Goal: Task Accomplishment & Management: Complete application form

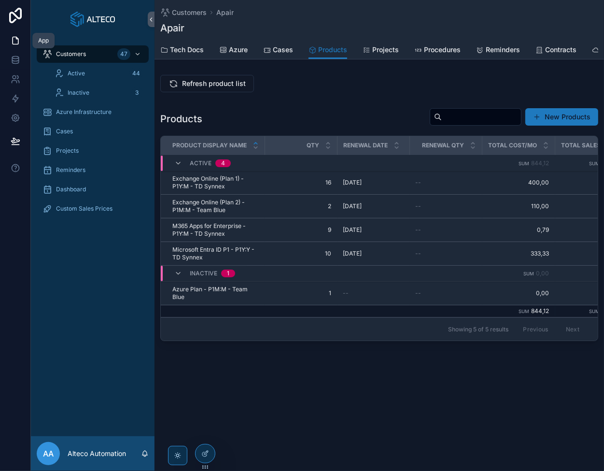
click at [15, 56] on icon at bounding box center [16, 60] width 10 height 10
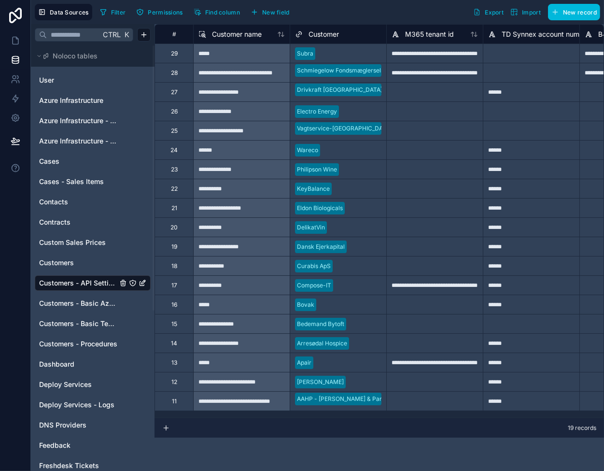
click at [103, 325] on span "Customers - Basic Tech Info" at bounding box center [78, 324] width 78 height 10
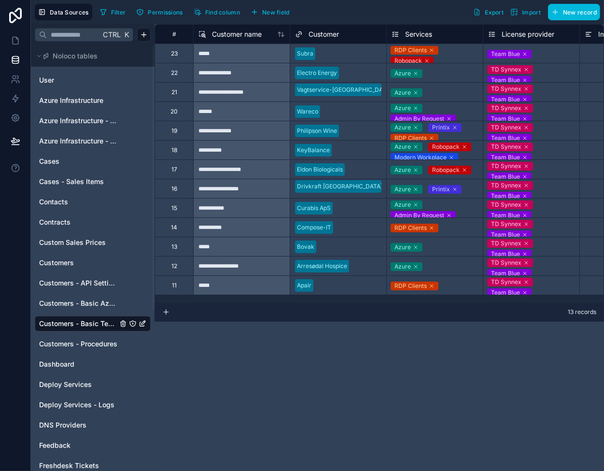
click at [427, 59] on icon at bounding box center [427, 61] width 6 height 6
click at [460, 74] on div "Azure" at bounding box center [435, 73] width 96 height 12
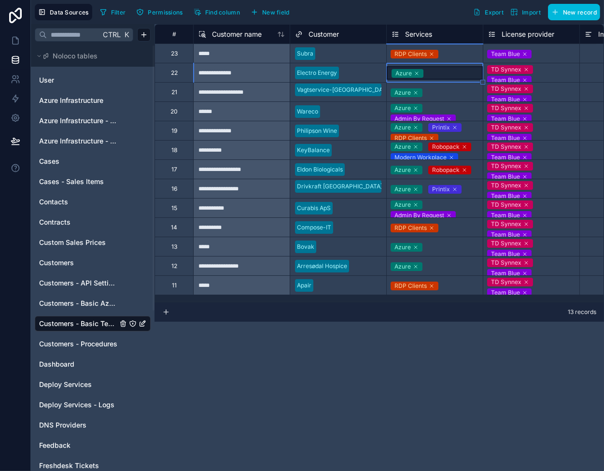
click at [459, 54] on div "RDP Clients" at bounding box center [435, 54] width 96 height 12
click at [14, 39] on icon at bounding box center [16, 41] width 10 height 10
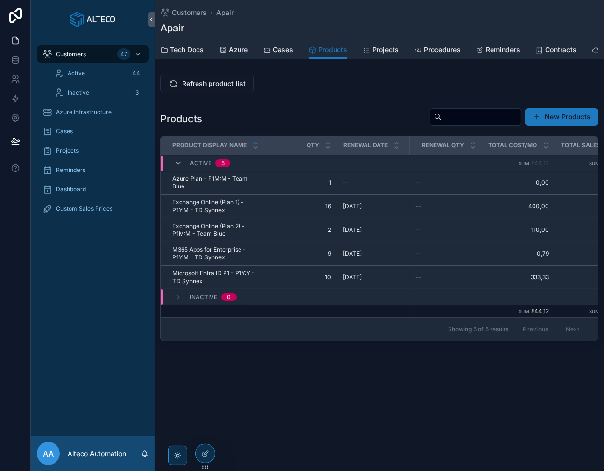
click at [188, 11] on span "Customers" at bounding box center [189, 13] width 35 height 10
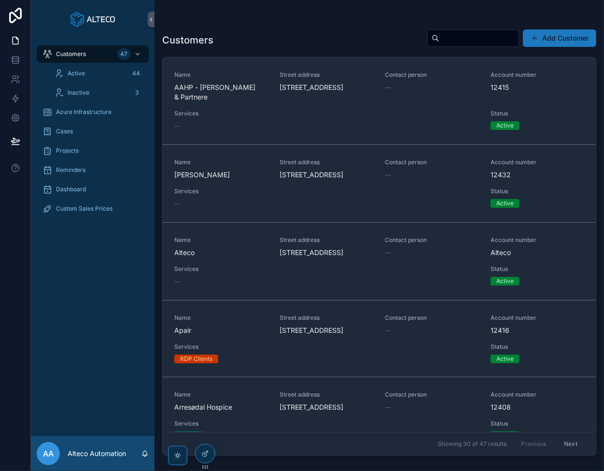
click at [447, 41] on input "scrollable content" at bounding box center [478, 38] width 79 height 14
type input "*****"
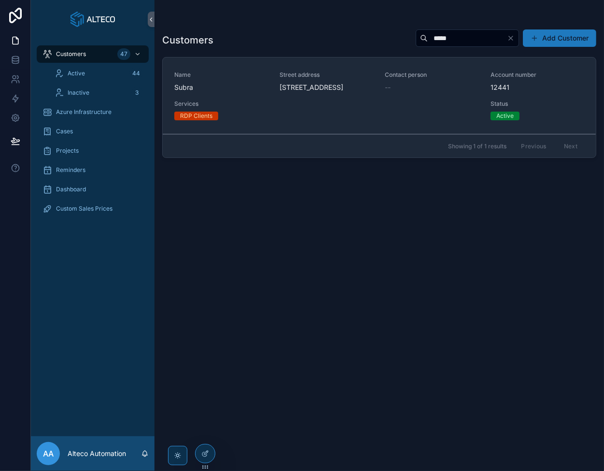
click at [247, 92] on div "Name Subra" at bounding box center [221, 81] width 94 height 21
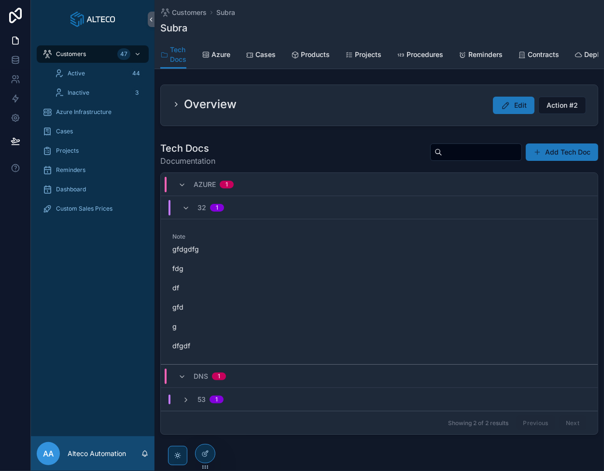
click at [328, 52] on span "Products" at bounding box center [315, 55] width 29 height 10
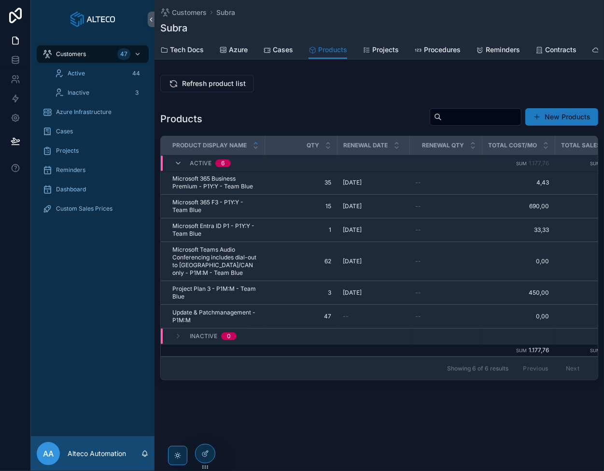
click at [220, 88] on span "Refresh product list" at bounding box center [214, 84] width 64 height 10
click at [190, 88] on span "Refresh product list" at bounding box center [214, 84] width 64 height 10
drag, startPoint x: 72, startPoint y: 54, endPoint x: 85, endPoint y: 54, distance: 13.5
click at [72, 54] on span "Customers" at bounding box center [71, 54] width 30 height 8
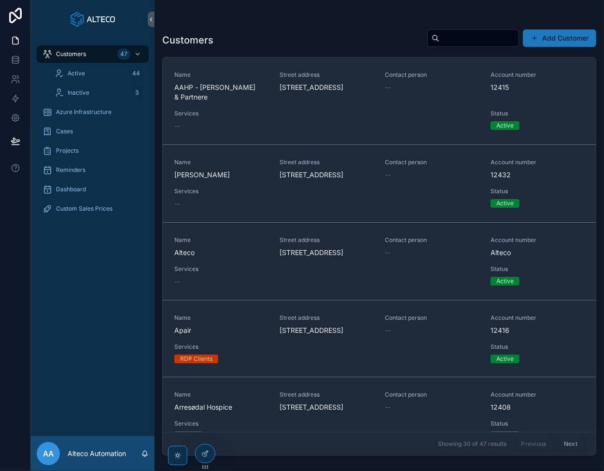
click at [233, 335] on span "Apair" at bounding box center [221, 330] width 94 height 10
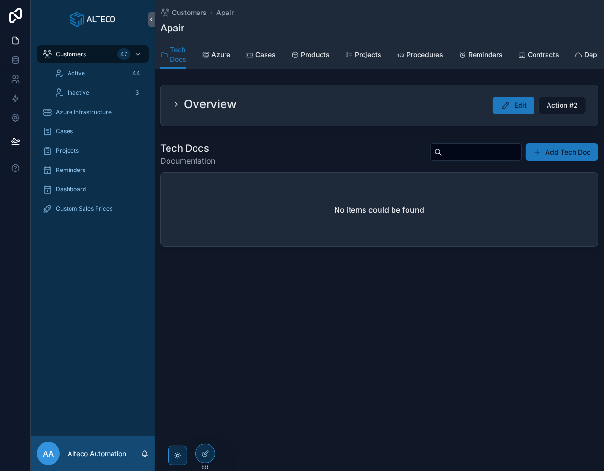
click at [316, 52] on span "Products" at bounding box center [315, 55] width 29 height 10
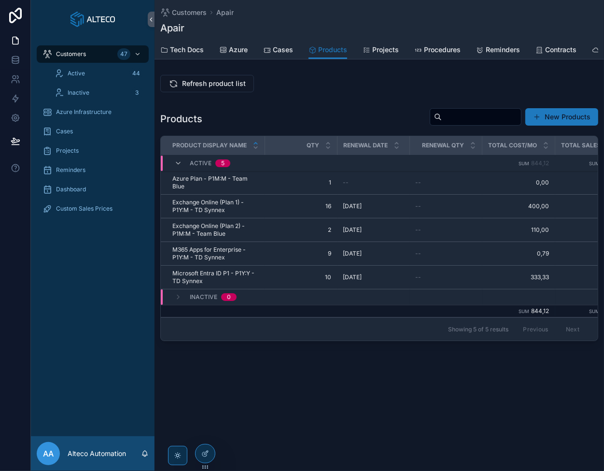
click at [206, 88] on span "Refresh product list" at bounding box center [214, 84] width 64 height 10
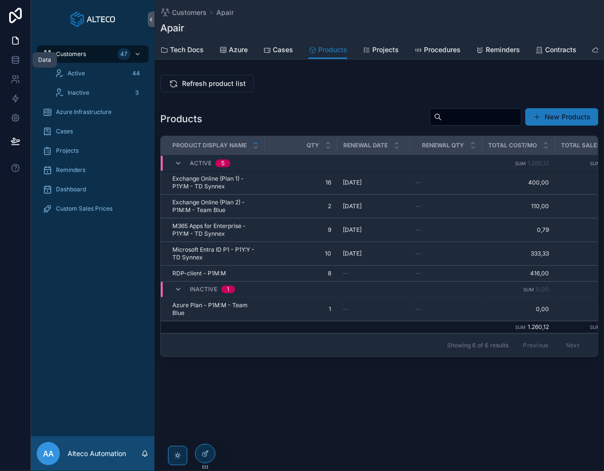
click at [15, 58] on icon at bounding box center [16, 60] width 10 height 10
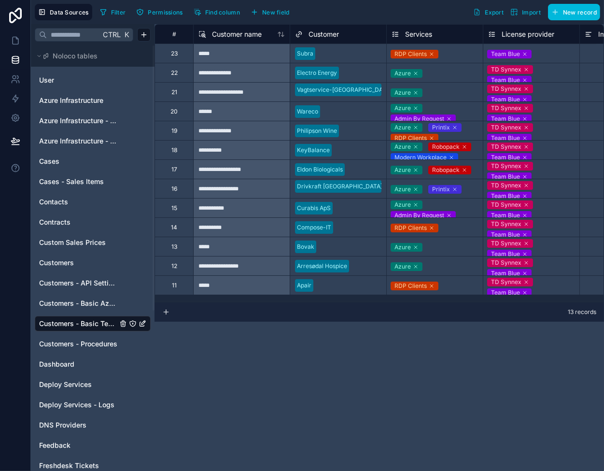
click at [417, 54] on div "RDP Clients" at bounding box center [410, 54] width 32 height 9
click at [434, 281] on span "RDP Clients" at bounding box center [415, 285] width 48 height 9
click at [432, 285] on icon at bounding box center [432, 285] width 3 height 3
click at [15, 39] on icon at bounding box center [16, 41] width 10 height 10
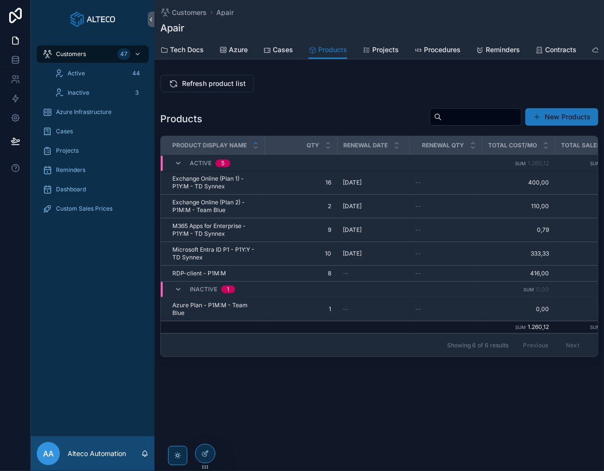
click at [214, 88] on span "Refresh product list" at bounding box center [214, 84] width 64 height 10
click at [11, 64] on icon at bounding box center [16, 60] width 10 height 10
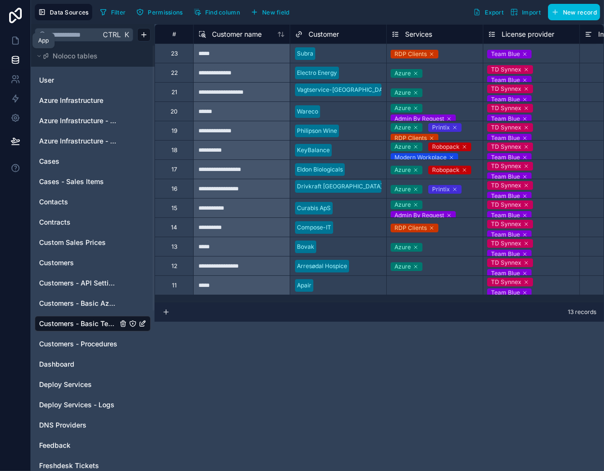
click at [14, 35] on link at bounding box center [15, 40] width 30 height 19
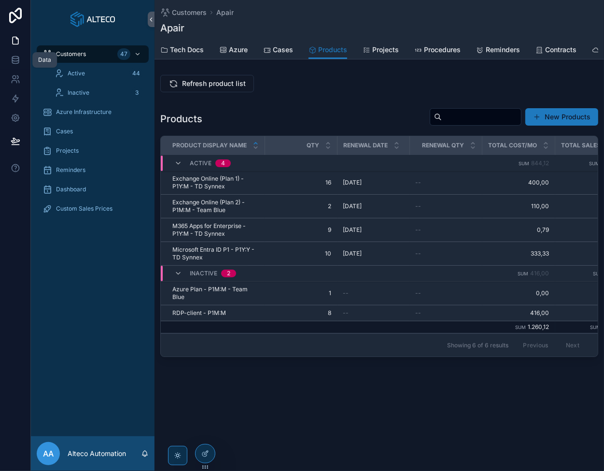
click at [14, 62] on icon at bounding box center [16, 60] width 10 height 10
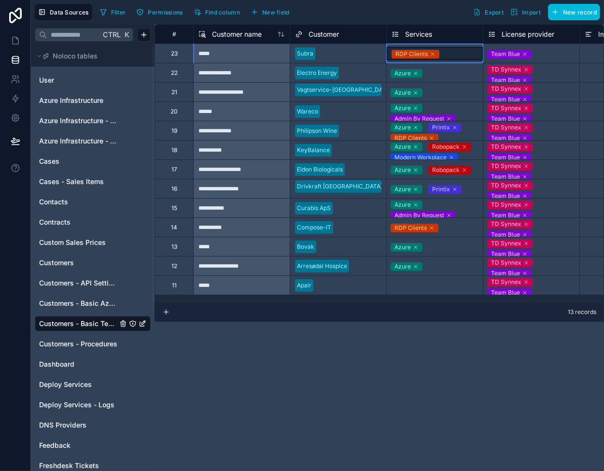
click at [454, 56] on div "RDP Clients" at bounding box center [435, 54] width 96 height 14
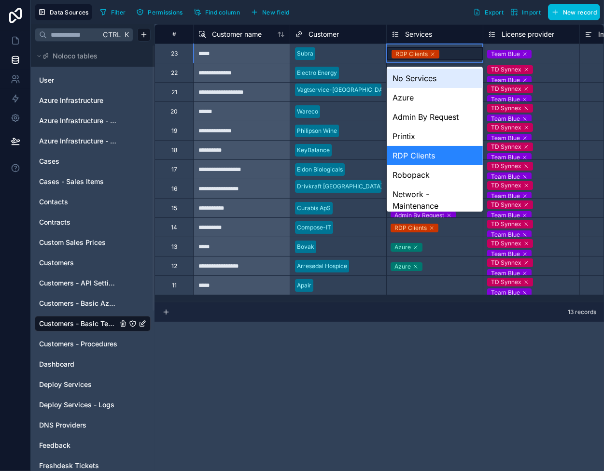
click at [454, 56] on div "RDP Clients" at bounding box center [435, 54] width 96 height 14
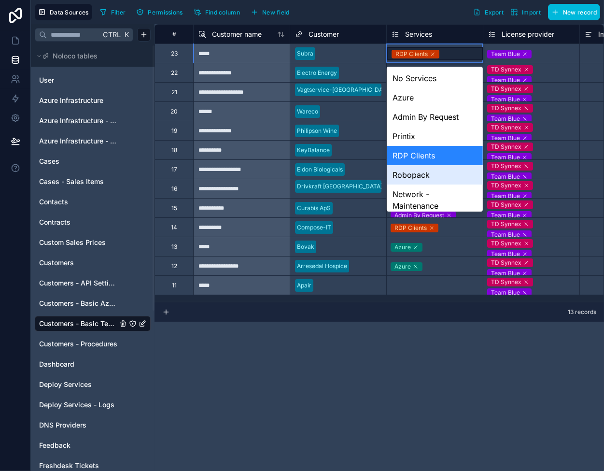
click at [423, 366] on div "**********" at bounding box center [378, 247] width 449 height 446
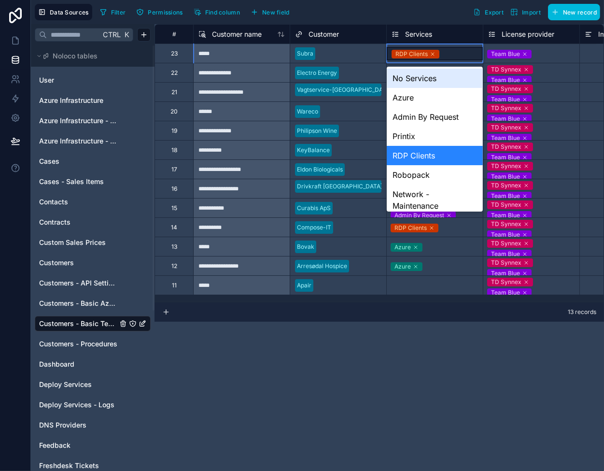
click at [368, 53] on div at bounding box center [350, 54] width 62 height 10
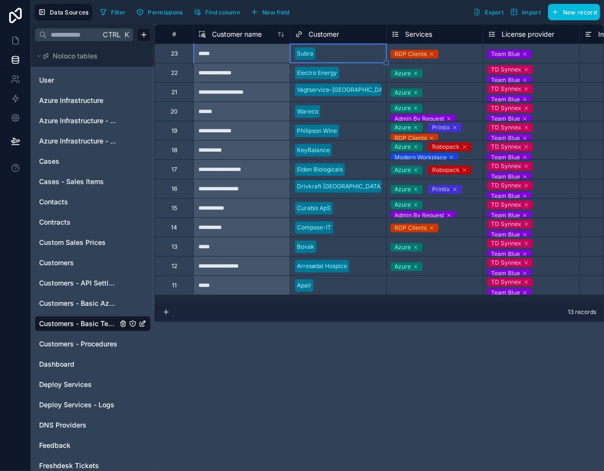
click at [358, 75] on div at bounding box center [362, 73] width 39 height 10
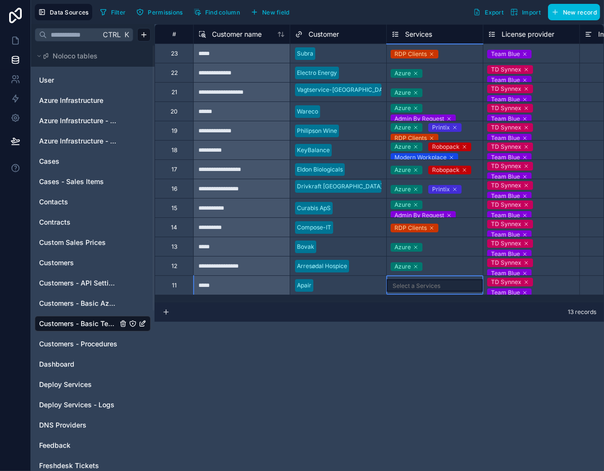
click at [416, 283] on div "Select a Services" at bounding box center [416, 286] width 48 height 8
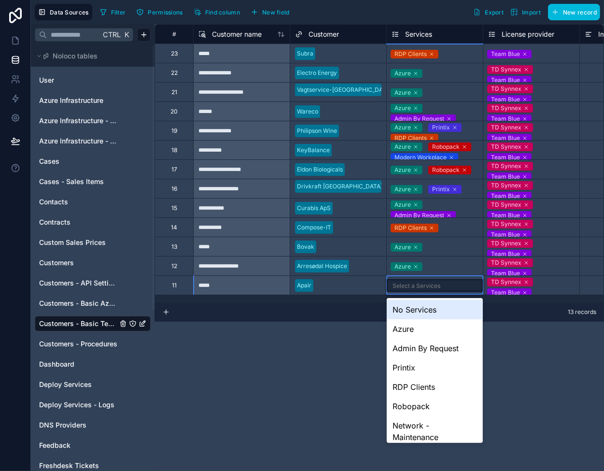
click at [407, 283] on div "Select a Services" at bounding box center [416, 286] width 48 height 8
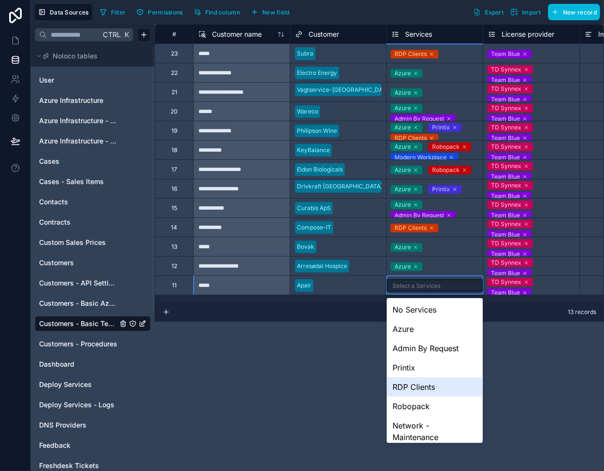
click at [410, 390] on div "RDP Clients" at bounding box center [435, 386] width 96 height 19
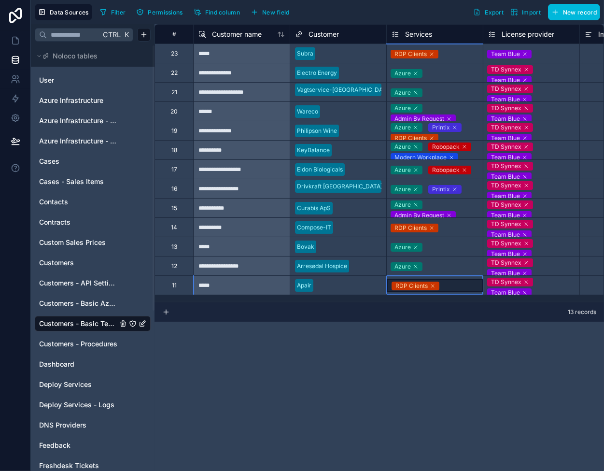
click at [336, 335] on div "**********" at bounding box center [378, 247] width 449 height 446
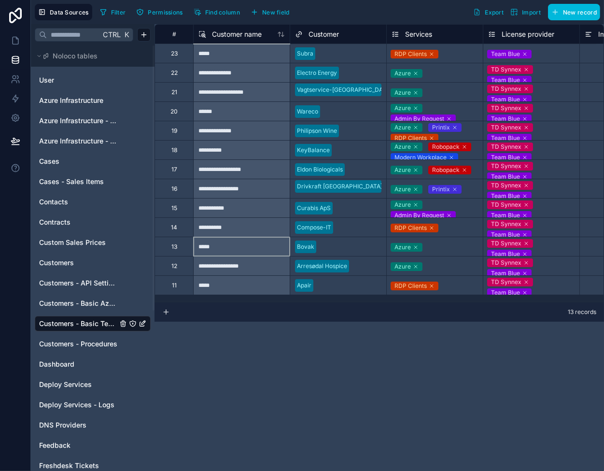
click at [257, 247] on div "*****" at bounding box center [241, 246] width 97 height 19
click at [13, 36] on icon at bounding box center [16, 41] width 10 height 10
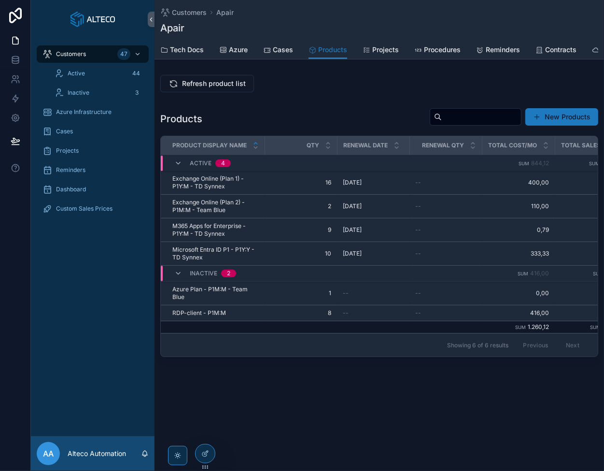
click at [226, 87] on span "Refresh product list" at bounding box center [214, 84] width 64 height 10
click at [0, 0] on icon "scrollable content" at bounding box center [0, 0] width 0 height 0
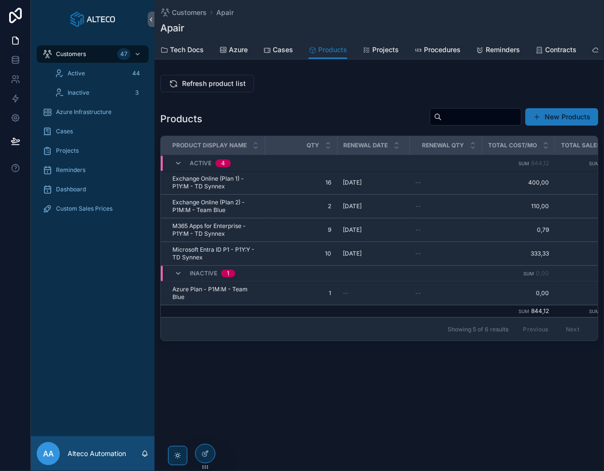
click at [199, 87] on span "Refresh product list" at bounding box center [214, 84] width 64 height 10
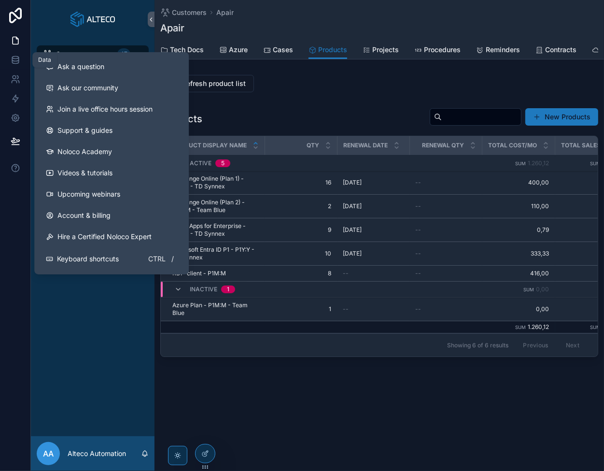
click at [19, 61] on icon at bounding box center [16, 60] width 10 height 10
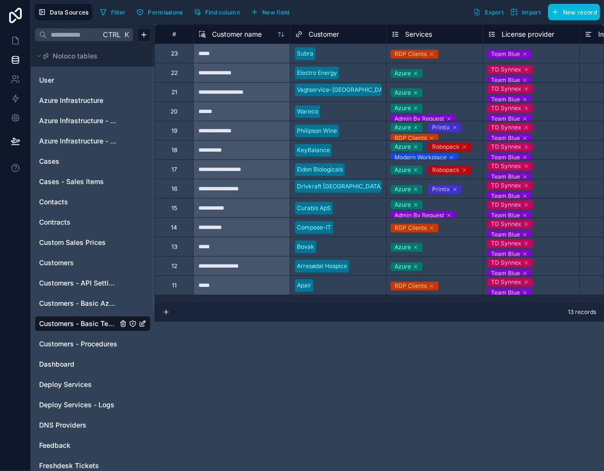
click at [429, 286] on icon at bounding box center [432, 286] width 6 height 6
click at [352, 262] on div "Arresødal Hospice" at bounding box center [338, 266] width 96 height 14
click at [14, 38] on icon at bounding box center [16, 41] width 10 height 10
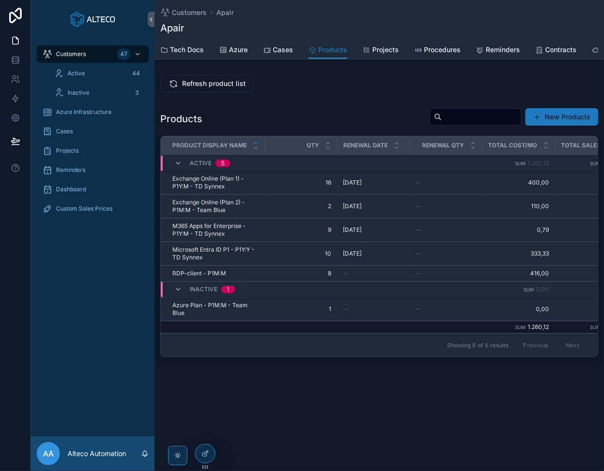
click at [209, 88] on span "Refresh product list" at bounding box center [214, 84] width 64 height 10
click at [12, 58] on icon at bounding box center [15, 59] width 6 height 4
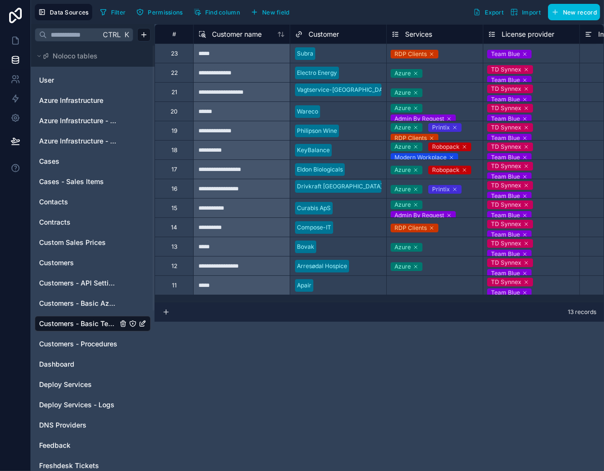
click at [426, 280] on div "Select a Services" at bounding box center [435, 285] width 96 height 11
click at [426, 280] on div "Select a Services" at bounding box center [435, 285] width 96 height 13
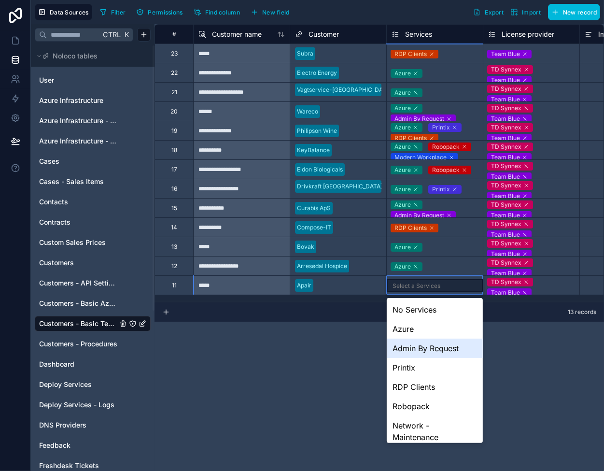
click at [420, 345] on div "Admin By Request" at bounding box center [435, 347] width 96 height 19
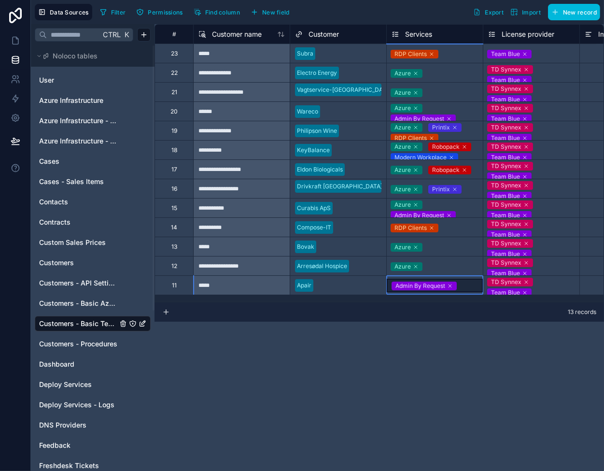
click at [261, 289] on div "*****" at bounding box center [241, 284] width 97 height 19
click at [14, 38] on icon at bounding box center [16, 41] width 10 height 10
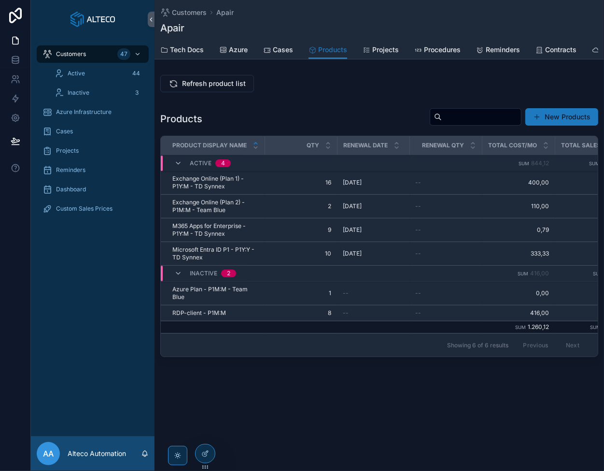
click at [192, 88] on span "Refresh product list" at bounding box center [214, 84] width 64 height 10
click at [187, 14] on span "Customers" at bounding box center [189, 13] width 35 height 10
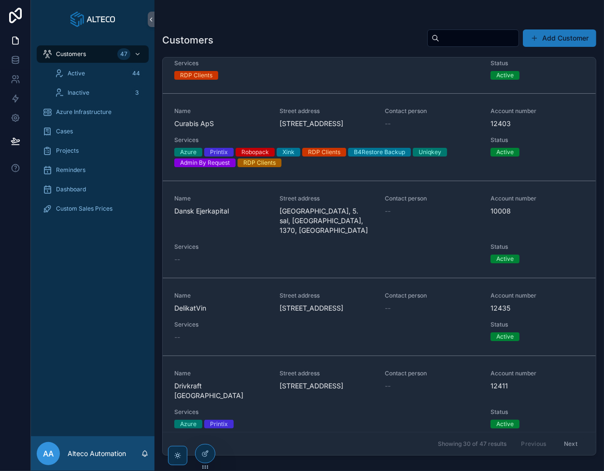
scroll to position [1014, 0]
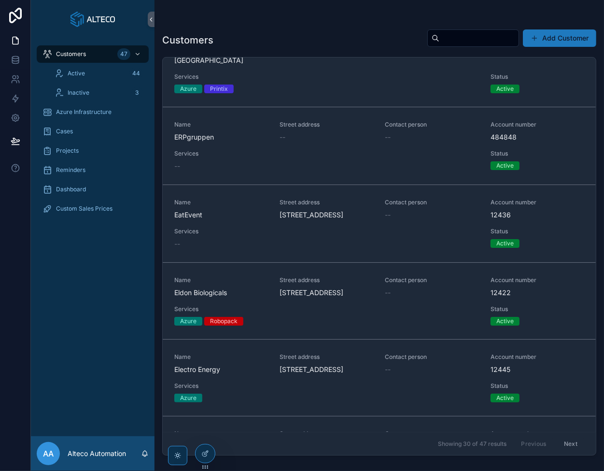
click at [258, 142] on span "ERPgruppen" at bounding box center [221, 137] width 94 height 10
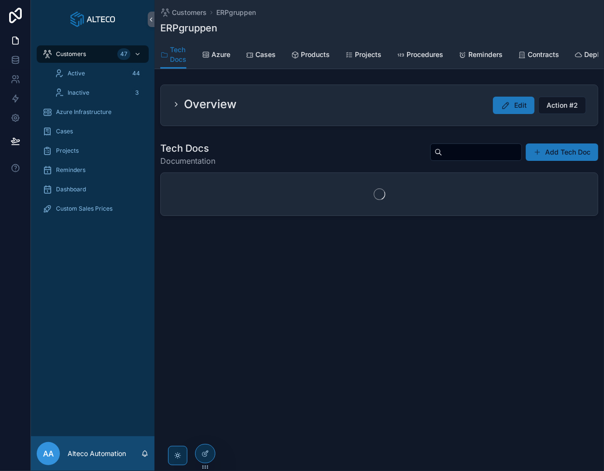
click at [312, 55] on span "Products" at bounding box center [315, 55] width 29 height 10
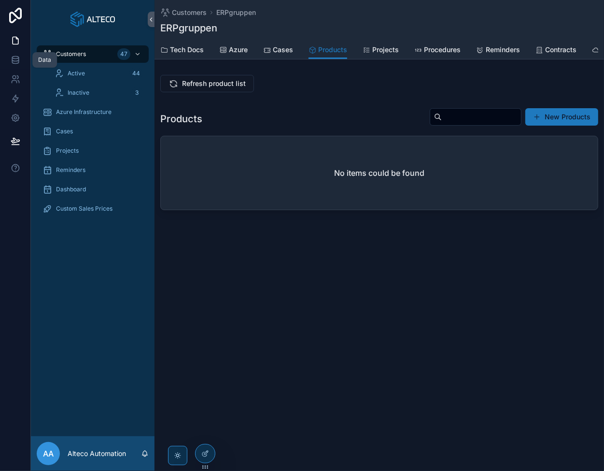
click at [14, 57] on icon at bounding box center [16, 60] width 10 height 10
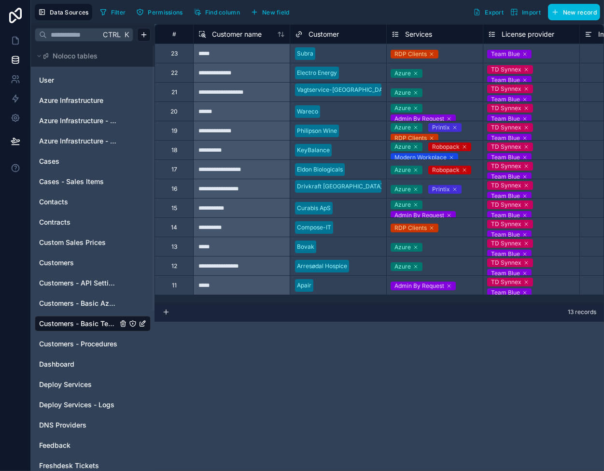
click at [167, 312] on icon at bounding box center [166, 312] width 4 height 0
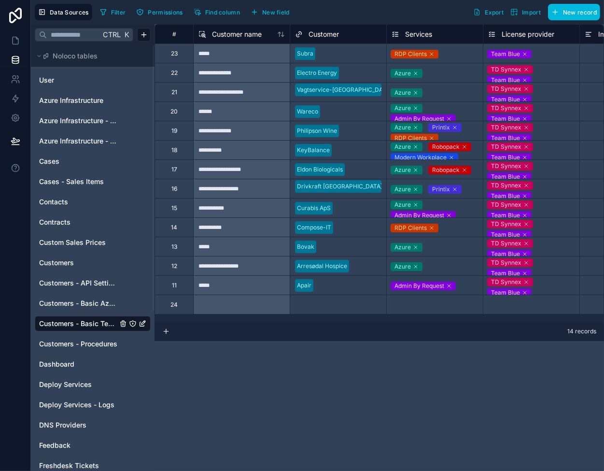
click at [327, 307] on div "Select a Customer" at bounding box center [320, 305] width 51 height 8
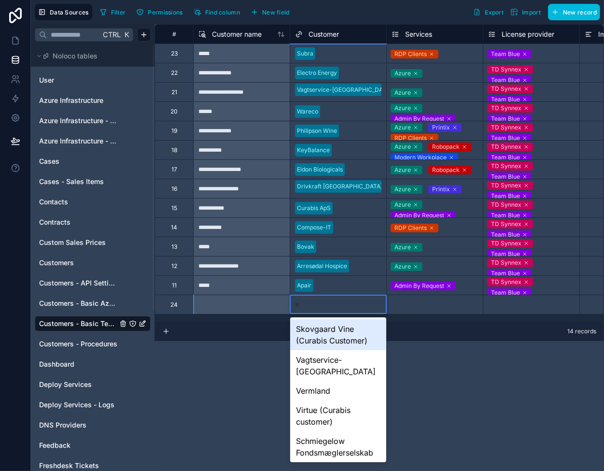
type input "***"
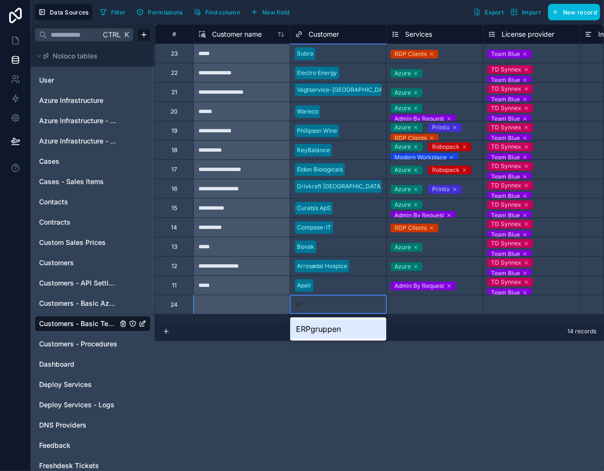
click at [333, 328] on div "ERPgruppen" at bounding box center [338, 328] width 96 height 19
click at [511, 301] on div "Select a License provider" at bounding box center [523, 305] width 70 height 8
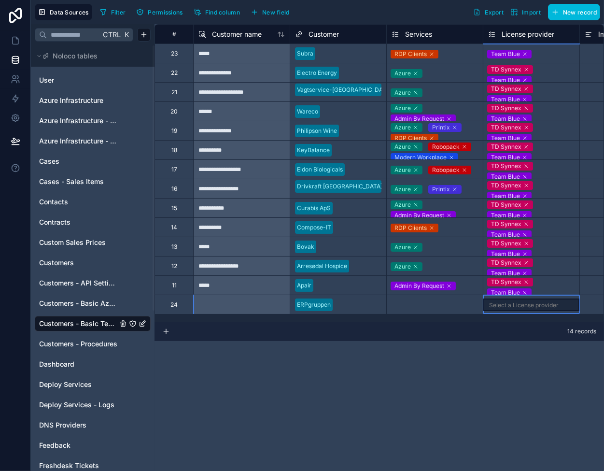
click at [511, 301] on div "Select a License provider" at bounding box center [524, 305] width 70 height 8
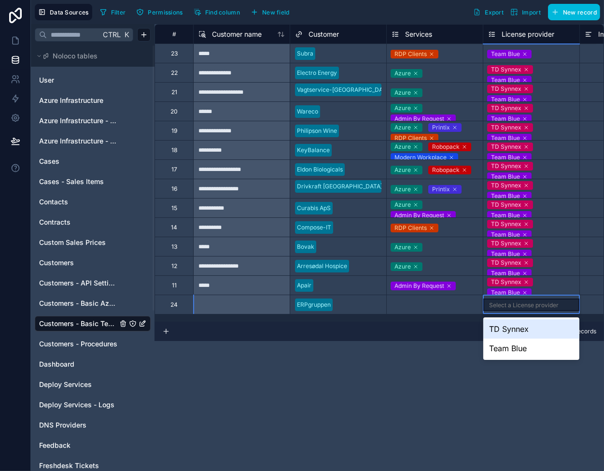
click at [515, 329] on div "TD Synnex" at bounding box center [531, 328] width 96 height 19
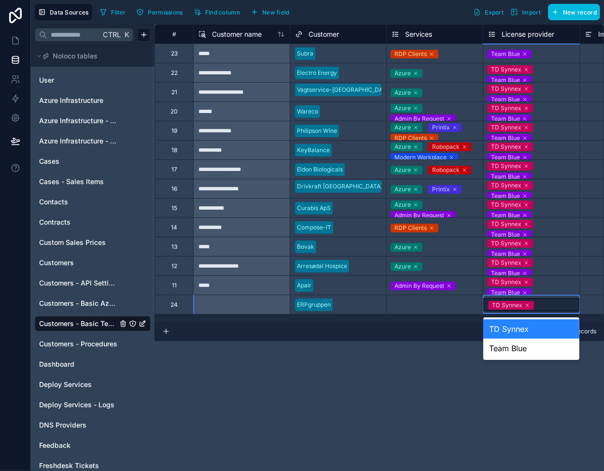
click at [550, 305] on div "TD Synnex" at bounding box center [531, 305] width 96 height 14
click at [521, 348] on div "Team Blue" at bounding box center [531, 347] width 96 height 19
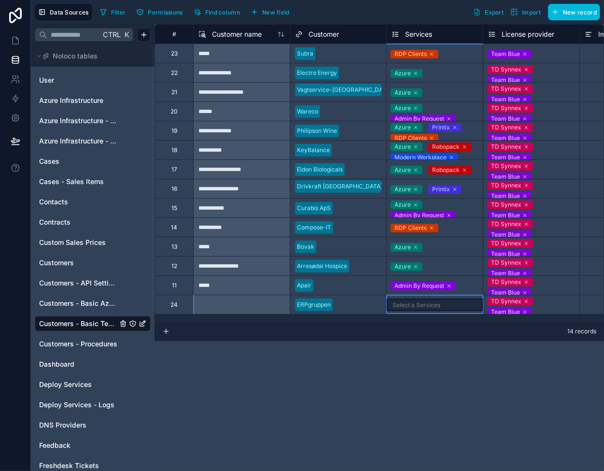
click at [413, 305] on div "Select a Services" at bounding box center [416, 305] width 48 height 8
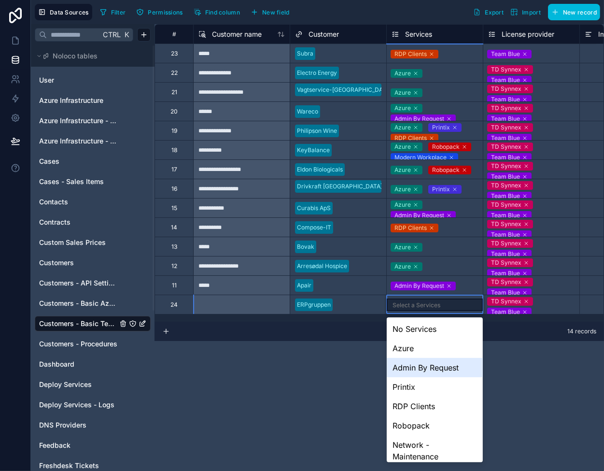
click at [428, 370] on div "Admin By Request" at bounding box center [435, 367] width 96 height 19
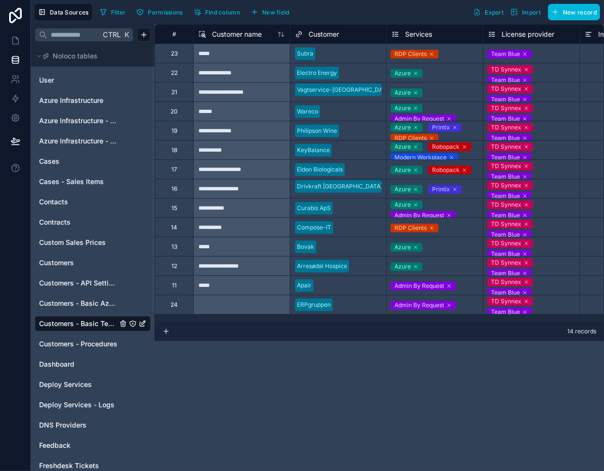
click at [93, 304] on span "Customers - Basic Azure Info" at bounding box center [78, 303] width 78 height 10
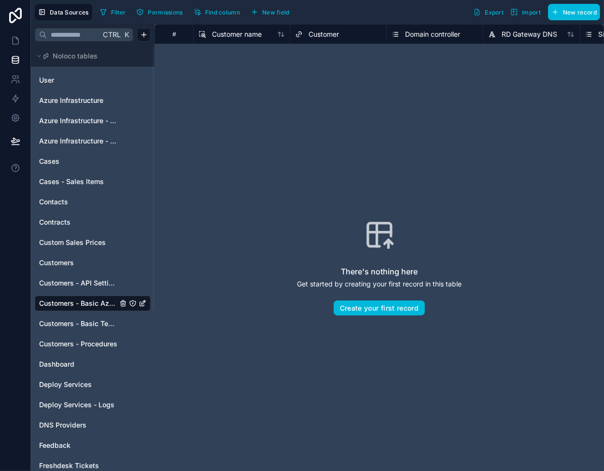
click at [88, 282] on span "Customers - API Settings" at bounding box center [78, 283] width 78 height 10
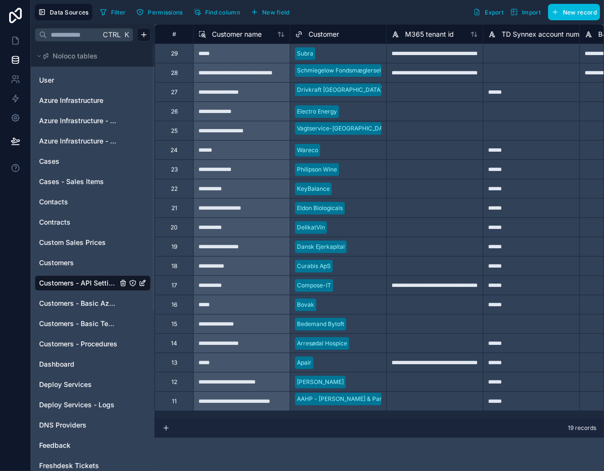
click at [170, 428] on div "19 records" at bounding box center [378, 427] width 449 height 19
click at [164, 428] on icon at bounding box center [166, 428] width 8 height 8
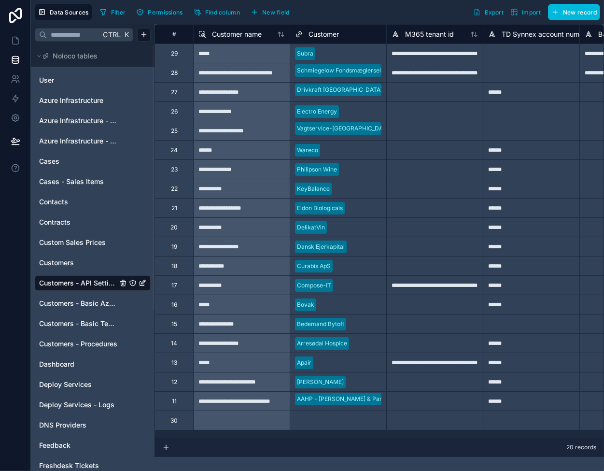
click at [314, 420] on div "Select a Customer" at bounding box center [320, 421] width 51 height 8
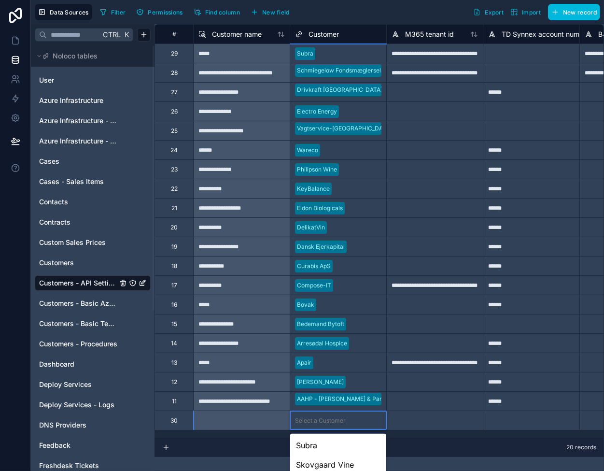
click at [314, 420] on body "**********" at bounding box center [302, 235] width 604 height 471
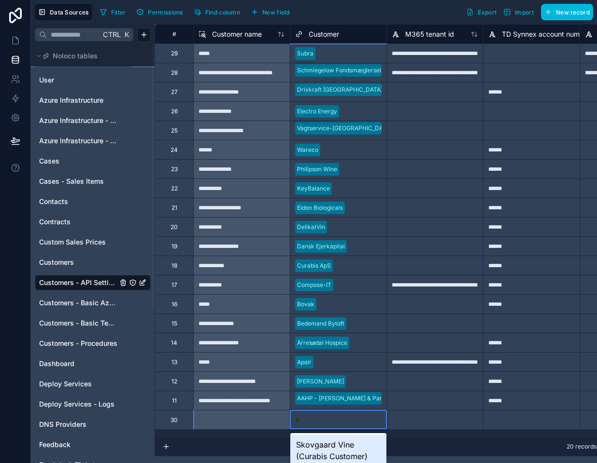
type input "***"
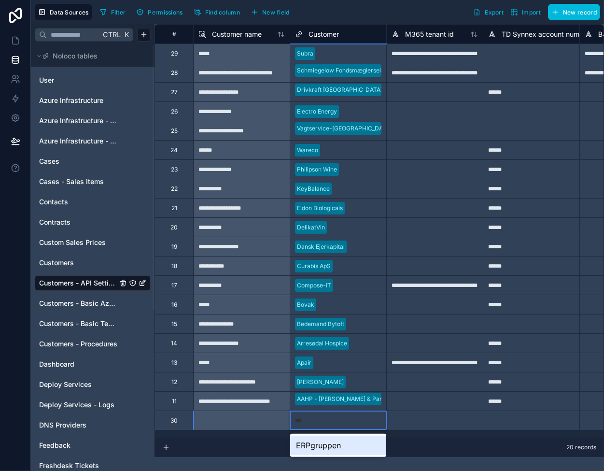
click at [344, 444] on div "ERPgruppen" at bounding box center [338, 444] width 96 height 19
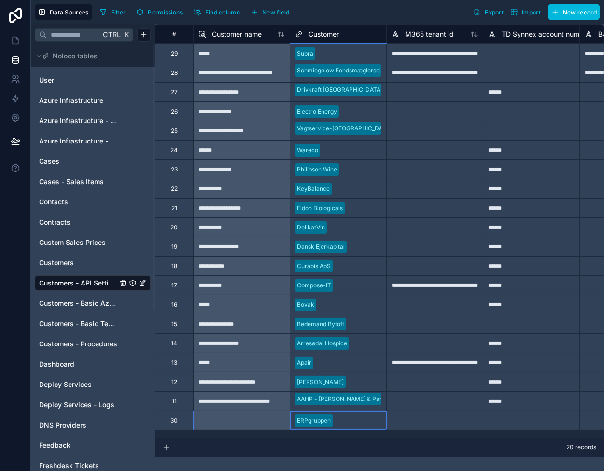
click at [430, 420] on div at bounding box center [434, 419] width 97 height 19
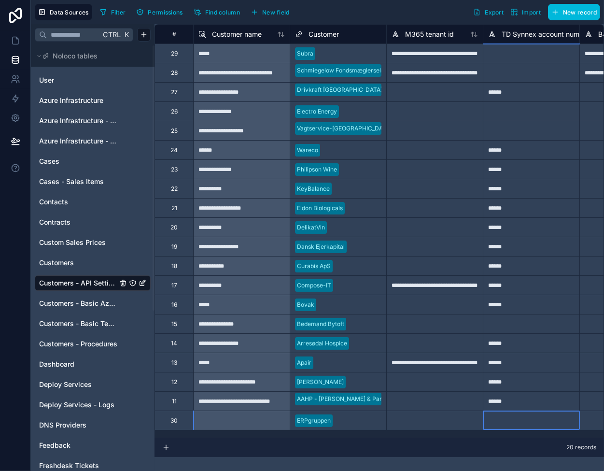
click at [501, 423] on div at bounding box center [531, 419] width 97 height 19
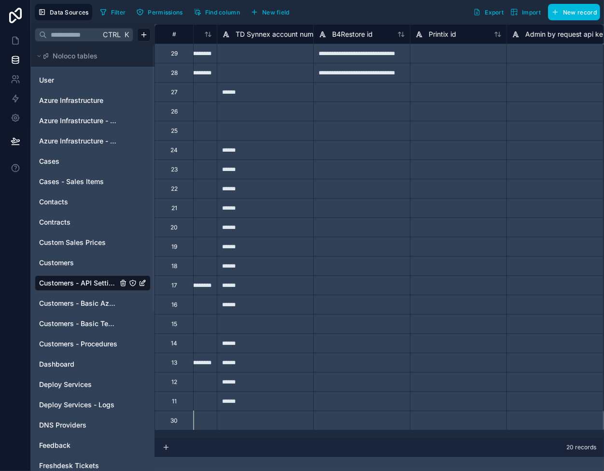
scroll to position [0, 362]
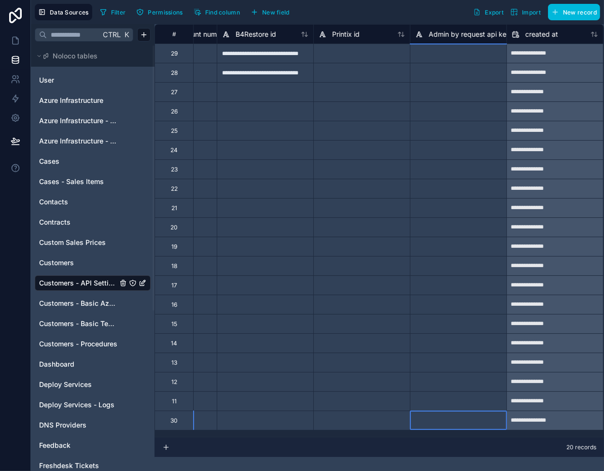
click at [428, 390] on div at bounding box center [458, 381] width 97 height 19
click at [444, 420] on div at bounding box center [458, 419] width 97 height 19
click at [357, 425] on div at bounding box center [361, 419] width 97 height 19
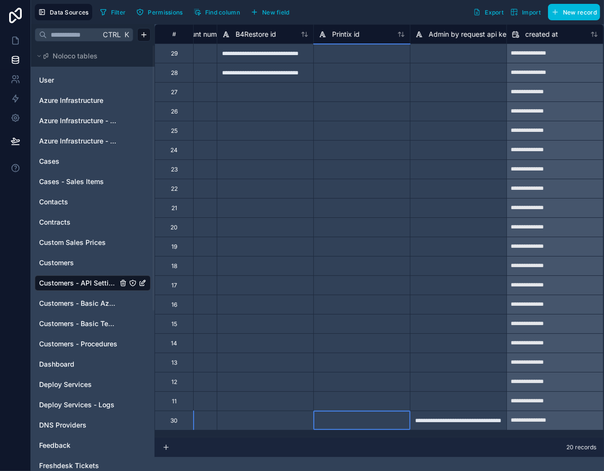
click at [334, 407] on div at bounding box center [361, 400] width 97 height 19
click at [336, 424] on div at bounding box center [361, 419] width 97 height 19
click at [281, 426] on div at bounding box center [265, 419] width 97 height 19
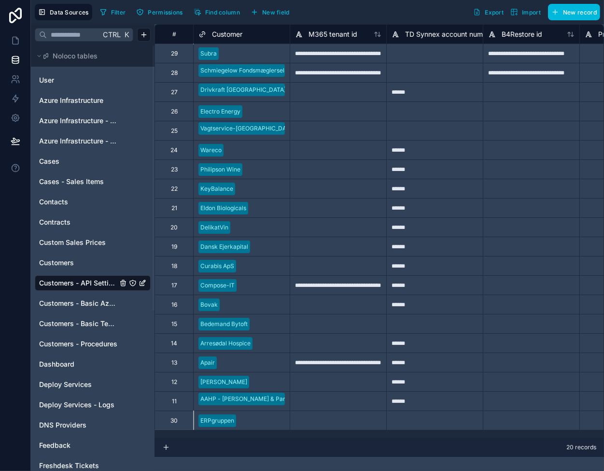
scroll to position [0, 0]
